Goal: Transaction & Acquisition: Purchase product/service

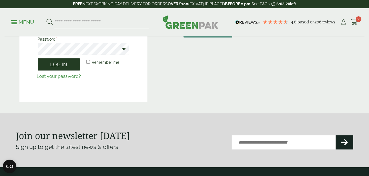
type input "**********"
click at [55, 64] on button "Log in" at bounding box center [59, 64] width 42 height 12
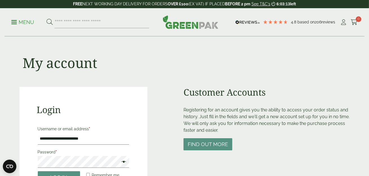
scroll to position [113, 0]
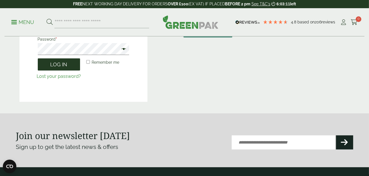
click at [49, 66] on button "Log in" at bounding box center [59, 64] width 42 height 12
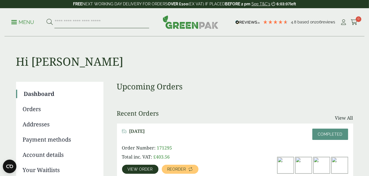
click at [83, 23] on input "search" at bounding box center [101, 22] width 95 height 12
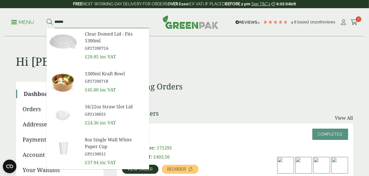
type input "******"
click at [46, 19] on button at bounding box center [49, 22] width 6 height 7
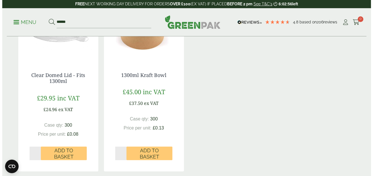
scroll to position [169, 0]
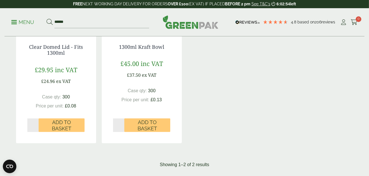
click at [37, 123] on input "*" at bounding box center [33, 125] width 12 height 14
type input "*"
click at [37, 123] on input "*" at bounding box center [33, 125] width 12 height 14
click at [122, 123] on input "*" at bounding box center [119, 125] width 12 height 14
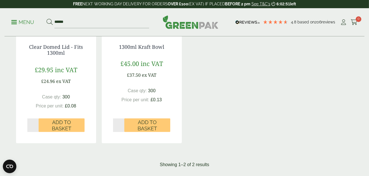
type input "*"
click at [122, 123] on input "*" at bounding box center [119, 125] width 12 height 14
type input "*"
click at [36, 123] on input "*" at bounding box center [33, 125] width 12 height 14
click at [72, 125] on span "Add to Basket" at bounding box center [62, 125] width 38 height 12
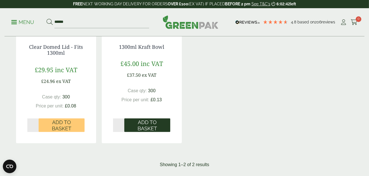
click at [134, 124] on span "Add to Basket" at bounding box center [147, 125] width 38 height 12
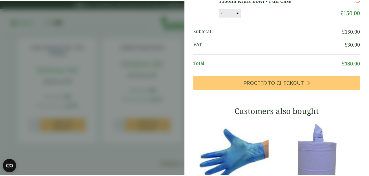
scroll to position [0, 0]
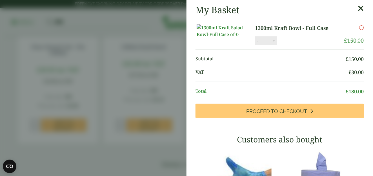
click at [358, 9] on icon at bounding box center [361, 9] width 6 height 8
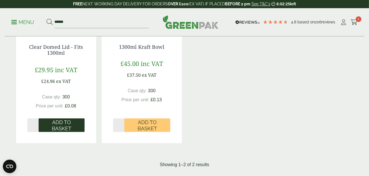
click at [47, 123] on span "Add to Basket" at bounding box center [62, 125] width 38 height 12
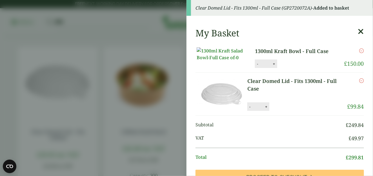
click at [358, 31] on icon at bounding box center [361, 32] width 6 height 8
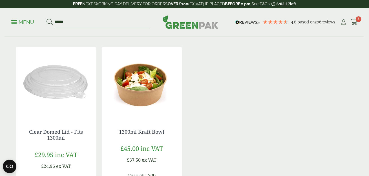
click at [63, 22] on input "******" at bounding box center [101, 22] width 95 height 12
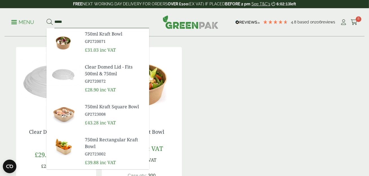
type input "*****"
click at [46, 19] on button at bounding box center [49, 22] width 6 height 7
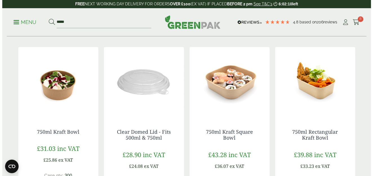
scroll to position [141, 0]
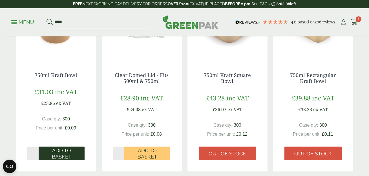
drag, startPoint x: 46, startPoint y: 150, endPoint x: 81, endPoint y: 147, distance: 35.0
click at [45, 150] on span "Add to Basket" at bounding box center [62, 153] width 38 height 12
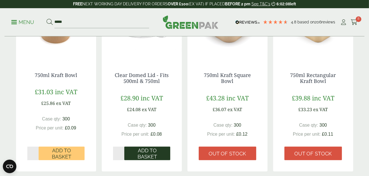
click at [142, 152] on span "Add to Basket" at bounding box center [147, 153] width 38 height 12
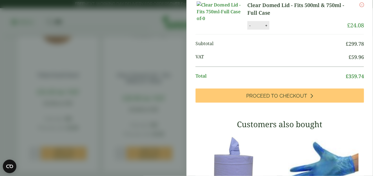
scroll to position [254, 0]
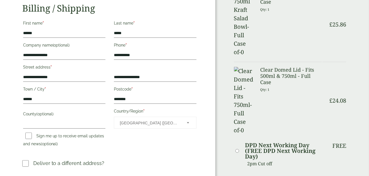
scroll to position [112, 0]
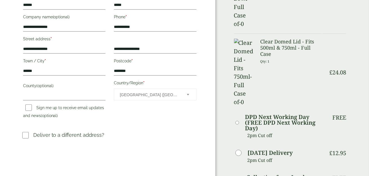
click at [23, 131] on label at bounding box center [27, 135] width 11 height 8
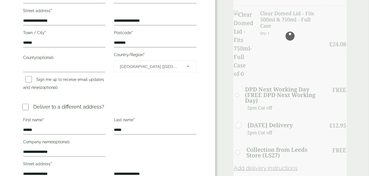
scroll to position [225, 0]
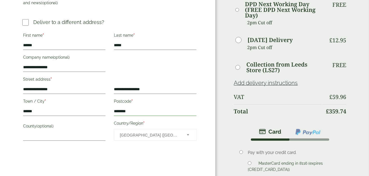
click at [134, 111] on input "********" at bounding box center [155, 111] width 83 height 9
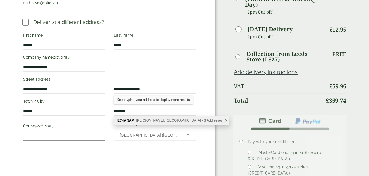
click at [192, 121] on div "EC4A [STREET_ADDRESS][PERSON_NAME] - 3 Addresses" at bounding box center [171, 120] width 115 height 8
type input "********"
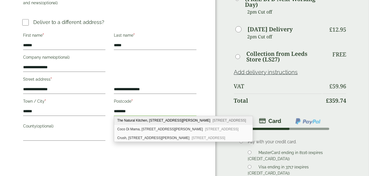
click at [180, 122] on div "The Natural Kitchen, 3 Nevill Lane London, EC4A 3AP" at bounding box center [183, 120] width 138 height 9
type input "**********"
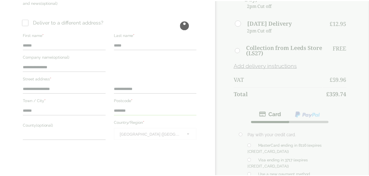
scroll to position [225, 0]
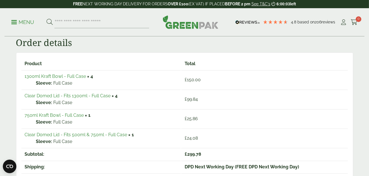
scroll to position [225, 0]
